Goal: Transaction & Acquisition: Subscribe to service/newsletter

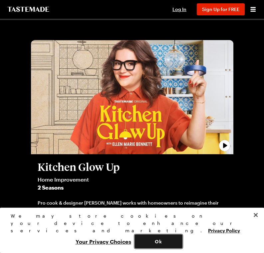
click at [161, 240] on button "Ok" at bounding box center [159, 241] width 48 height 14
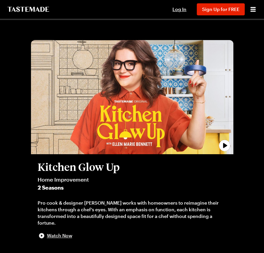
click at [52, 235] on span "Watch Now" at bounding box center [59, 235] width 25 height 7
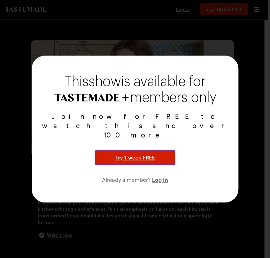
click at [137, 154] on span "Try 1 week FREE" at bounding box center [135, 158] width 40 height 8
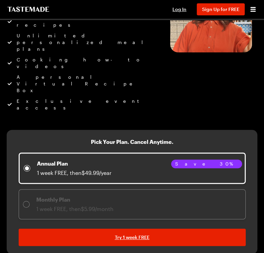
scroll to position [93, 0]
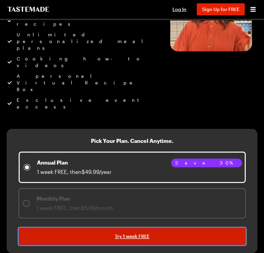
click at [145, 233] on span "Try 1 week FREE" at bounding box center [132, 236] width 35 height 7
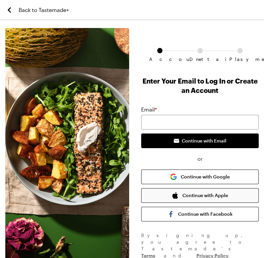
click at [193, 197] on button "Continue with Apple" at bounding box center [200, 195] width 118 height 15
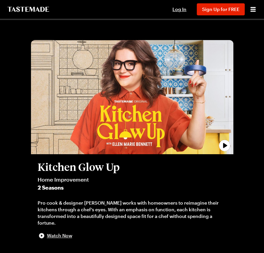
click at [55, 235] on span "Watch Now" at bounding box center [59, 235] width 25 height 7
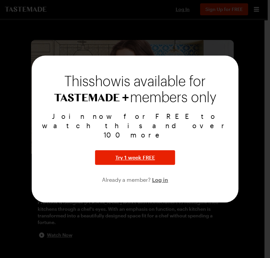
click at [263, 4] on div at bounding box center [135, 129] width 270 height 258
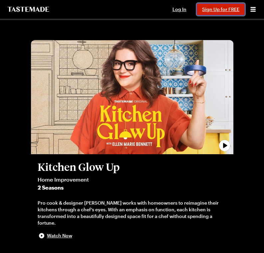
click at [226, 7] on span "Sign Up for FREE" at bounding box center [220, 9] width 37 height 6
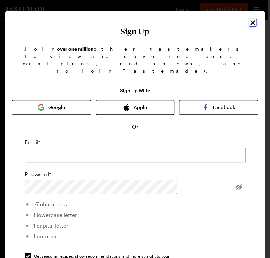
click at [250, 22] on icon "Close" at bounding box center [252, 22] width 5 height 5
